Goal: Transaction & Acquisition: Purchase product/service

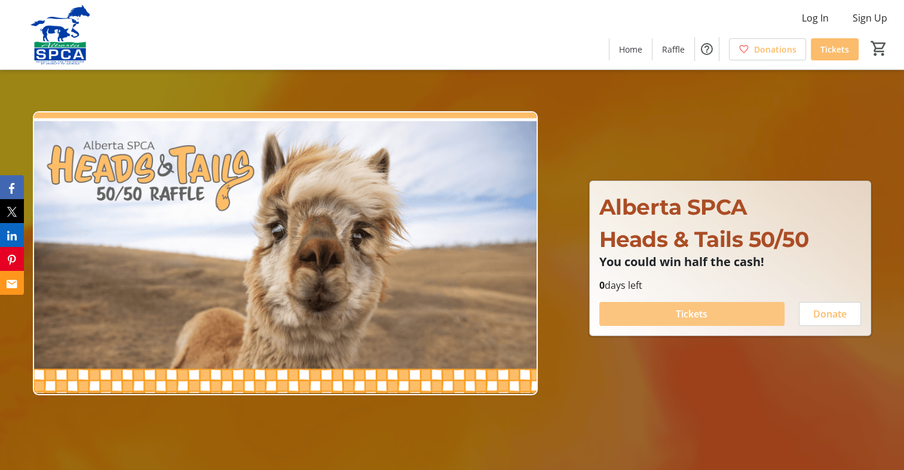
click at [694, 312] on span "Tickets" at bounding box center [692, 314] width 32 height 14
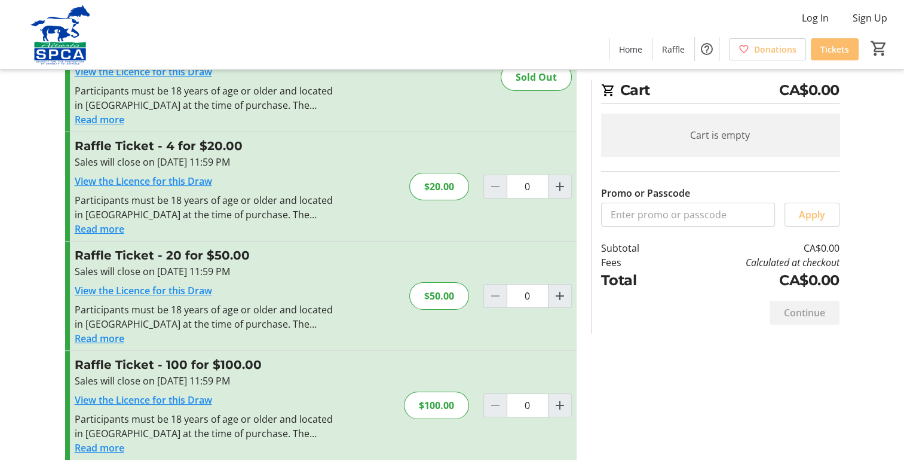
scroll to position [80, 0]
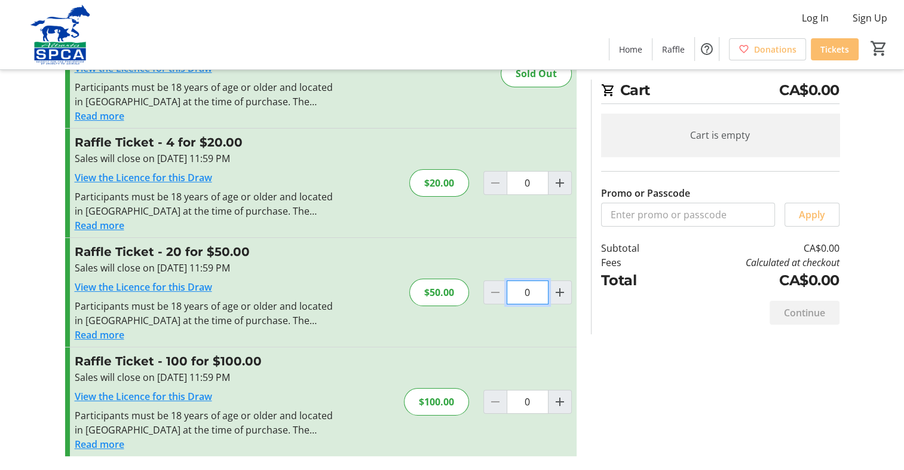
click at [532, 288] on input "0" at bounding box center [528, 292] width 42 height 24
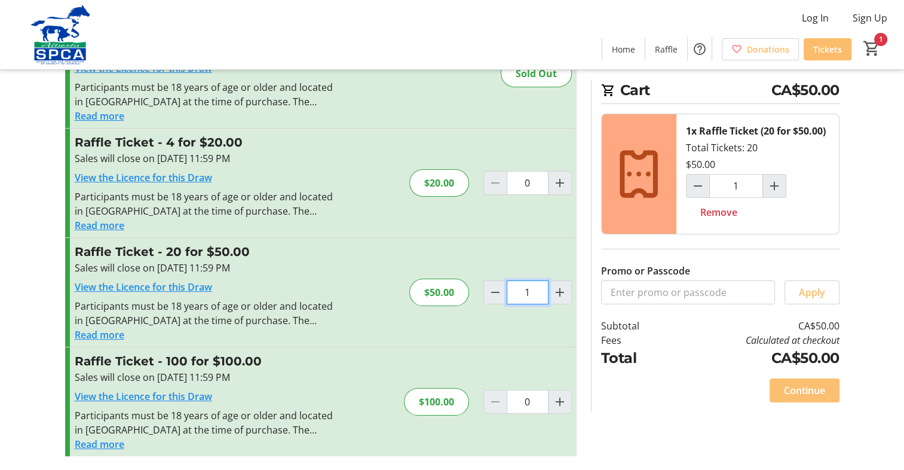
type input "1"
click at [804, 386] on span "Continue" at bounding box center [804, 390] width 41 height 14
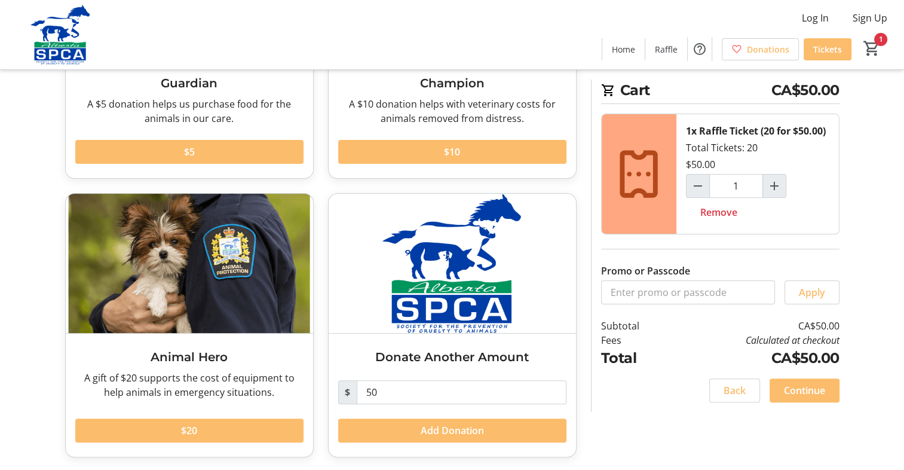
scroll to position [216, 0]
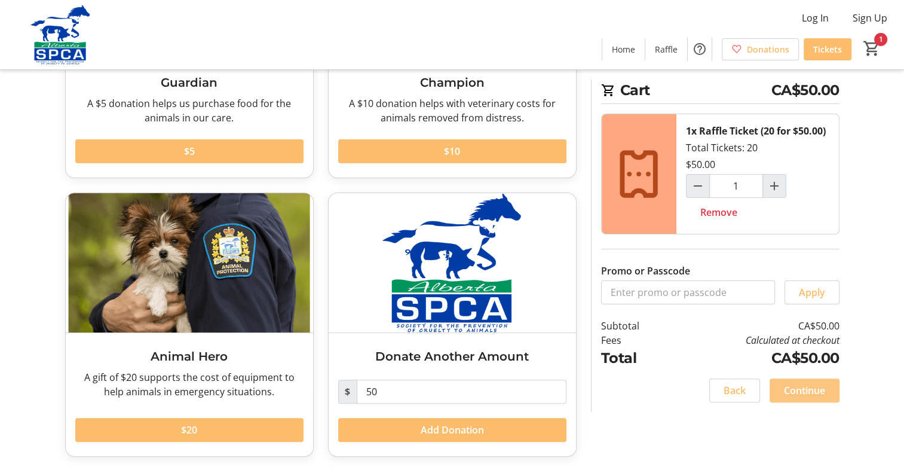
click at [792, 393] on span "Continue" at bounding box center [804, 390] width 41 height 14
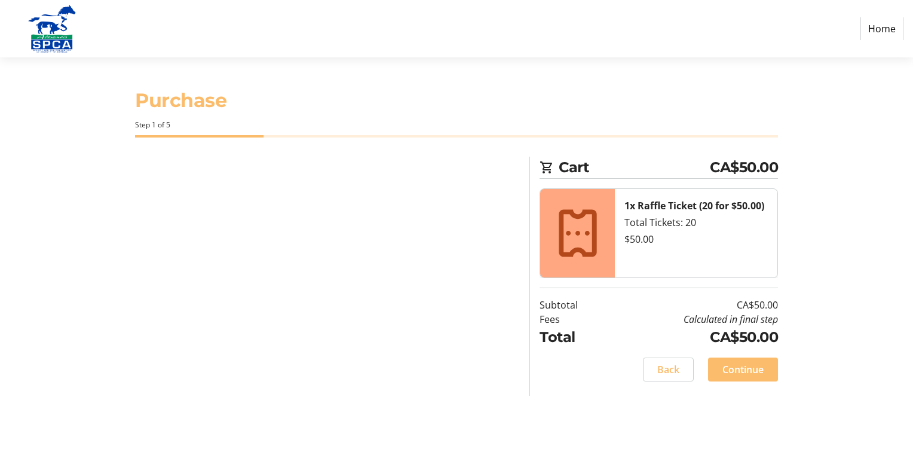
select select "CA"
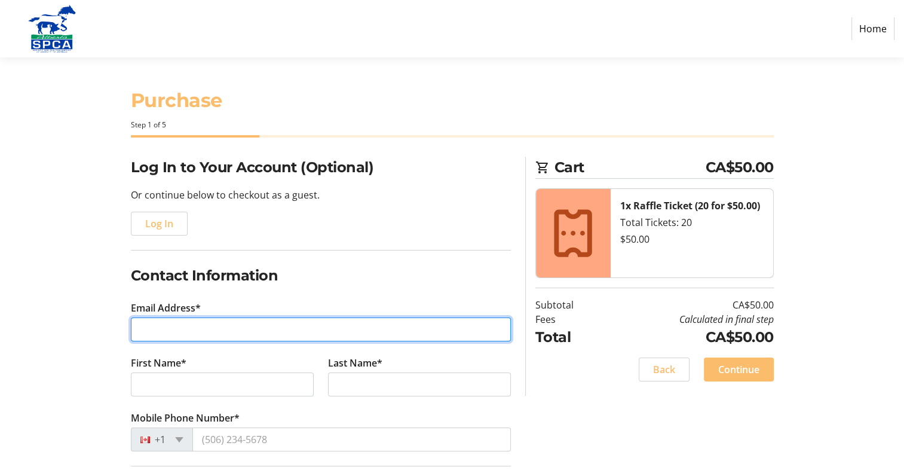
click at [172, 335] on input "Email Address*" at bounding box center [321, 329] width 380 height 24
type input "[EMAIL_ADDRESS][DOMAIN_NAME]"
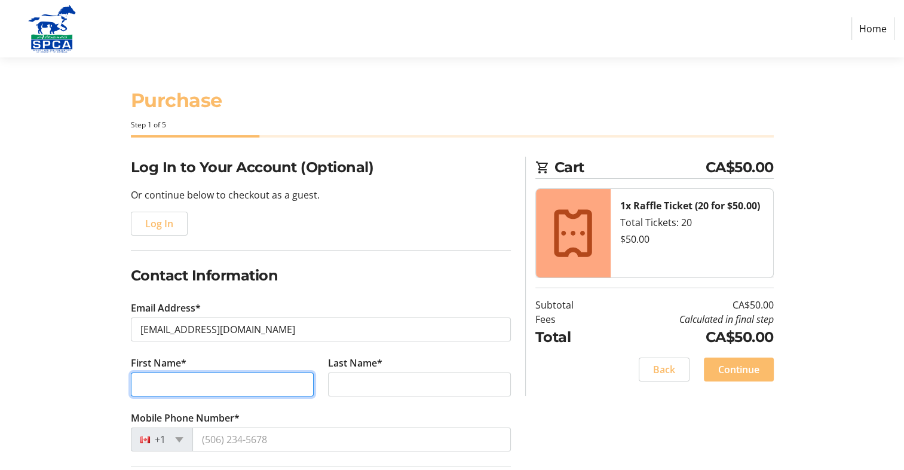
type input "[PERSON_NAME]"
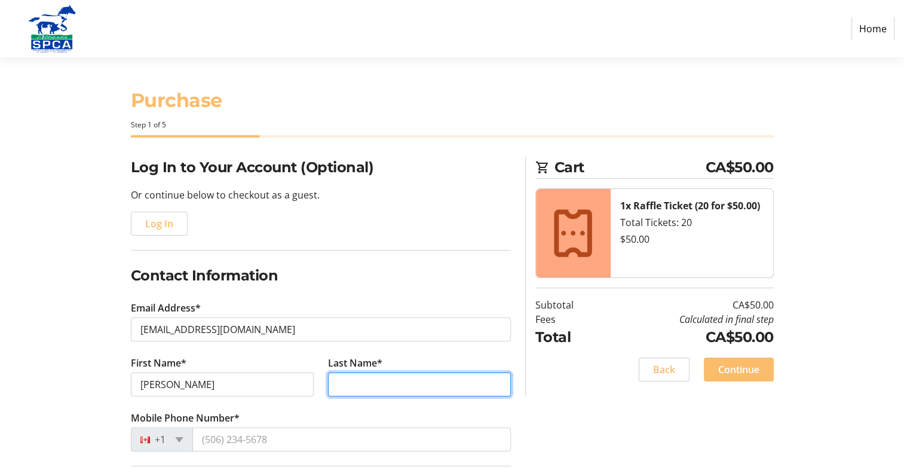
type input "[PERSON_NAME]"
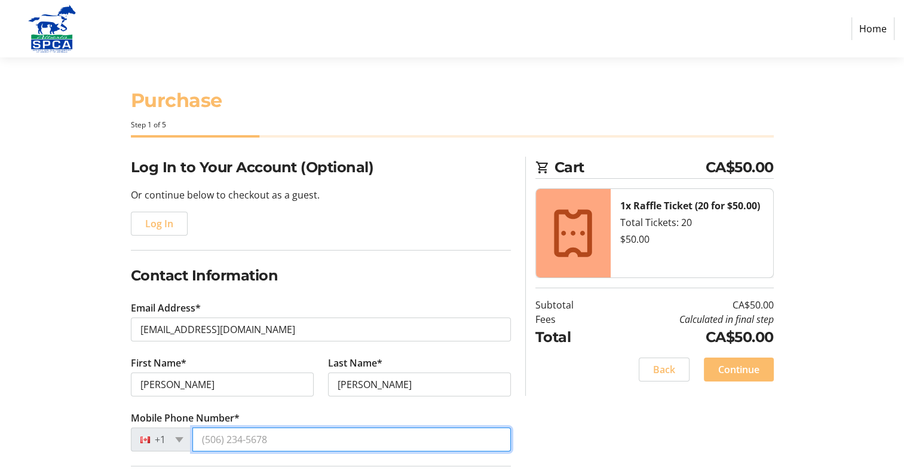
type input "[PHONE_NUMBER]"
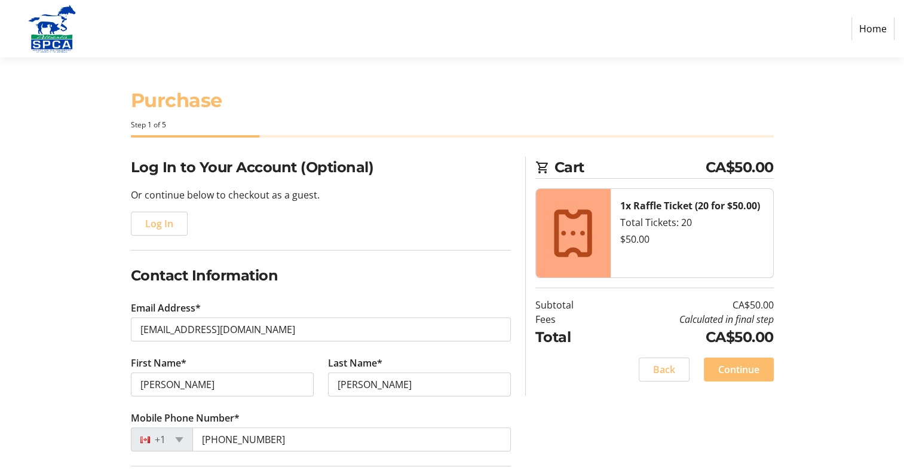
type input "[STREET_ADDRESS]"
type input "[GEOGRAPHIC_DATA], [GEOGRAPHIC_DATA]"
type input "[GEOGRAPHIC_DATA]"
select select "AB"
type input "T2B 2G4"
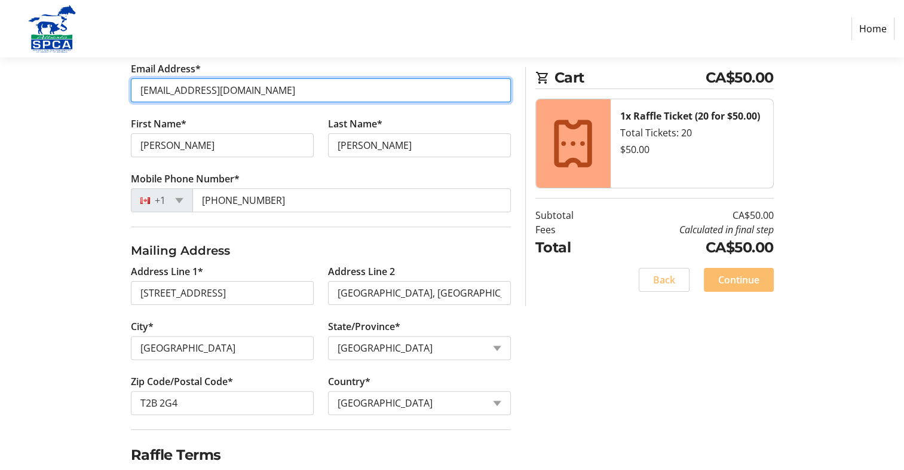
scroll to position [286, 0]
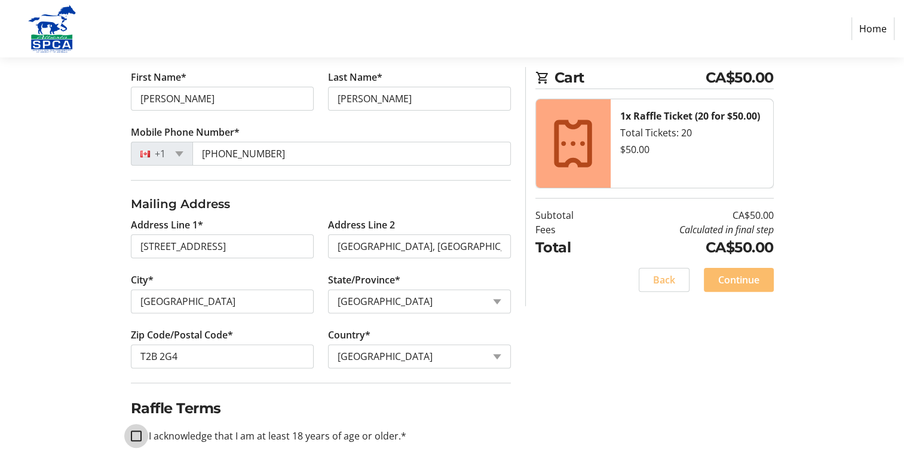
click at [133, 431] on input "I acknowledge that I am at least 18 years of age or older.*" at bounding box center [136, 435] width 11 height 11
checkbox input "true"
click at [741, 283] on span "Continue" at bounding box center [738, 280] width 41 height 14
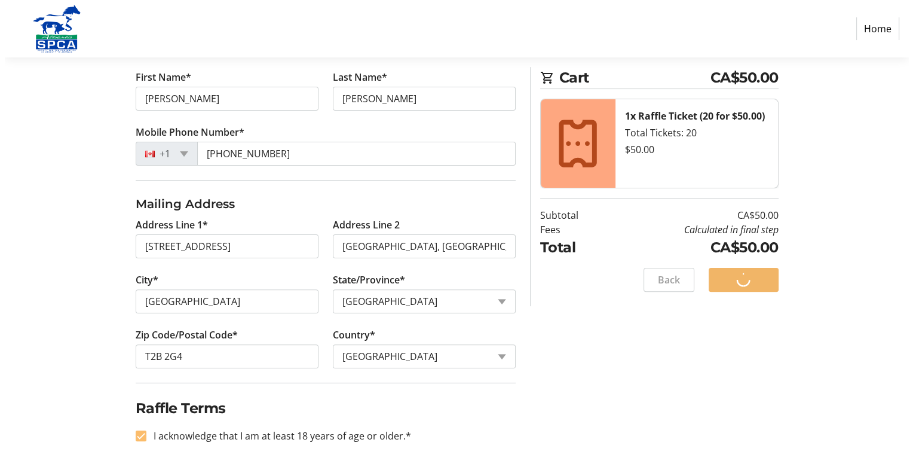
scroll to position [0, 0]
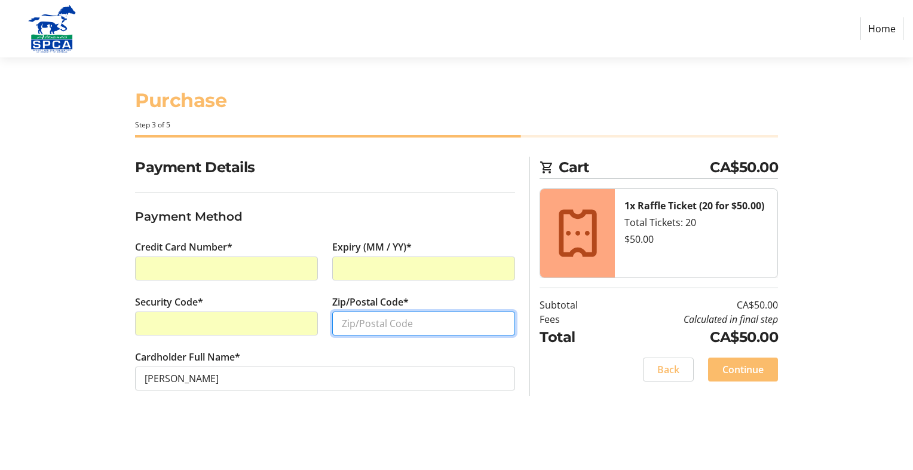
click at [363, 326] on input "Zip/Postal Code*" at bounding box center [423, 323] width 183 height 24
type input "T2G 2G4"
click at [763, 369] on span "Continue" at bounding box center [743, 369] width 41 height 14
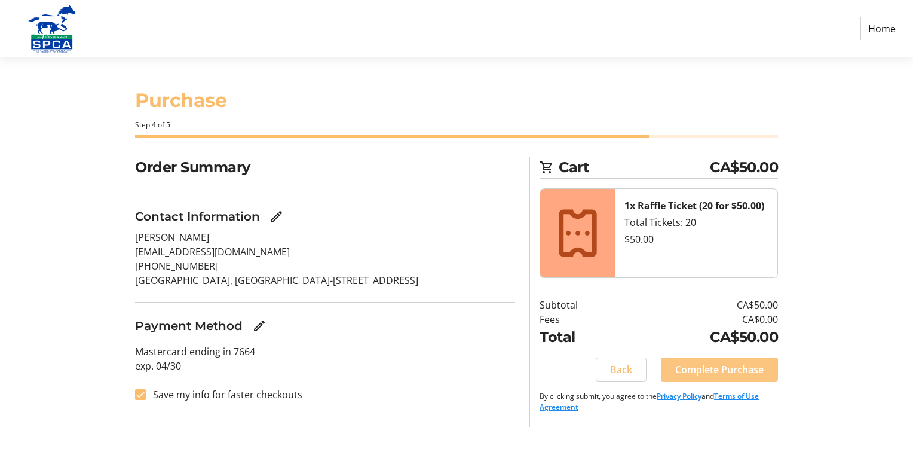
click at [717, 372] on span "Complete Purchase" at bounding box center [719, 369] width 88 height 14
